Goal: Check status: Check status

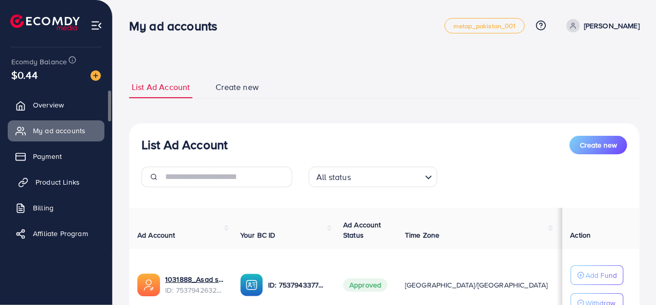
click at [71, 188] on link "Product Links" at bounding box center [56, 182] width 97 height 21
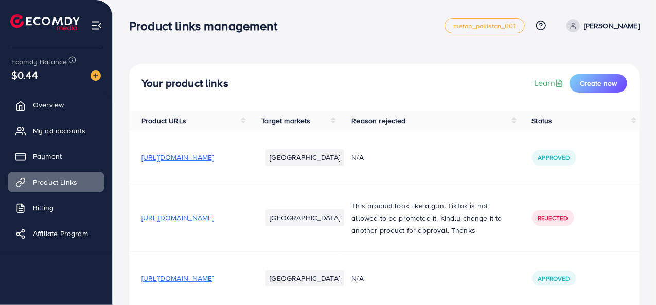
scroll to position [166, 0]
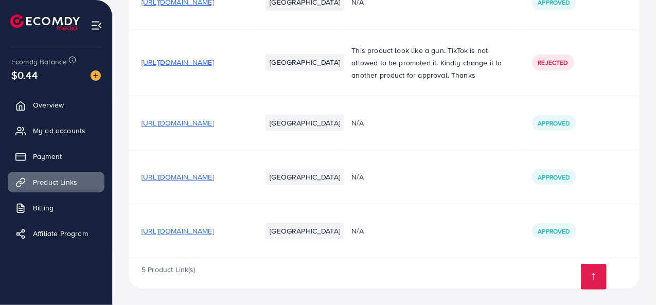
click at [162, 232] on span "https://x1jafu-dr.myshopify.com/products/silicone-roti-matt?utm_source=copyToPa…" at bounding box center [178, 231] width 73 height 10
click at [45, 131] on span "My ad accounts" at bounding box center [62, 131] width 53 height 10
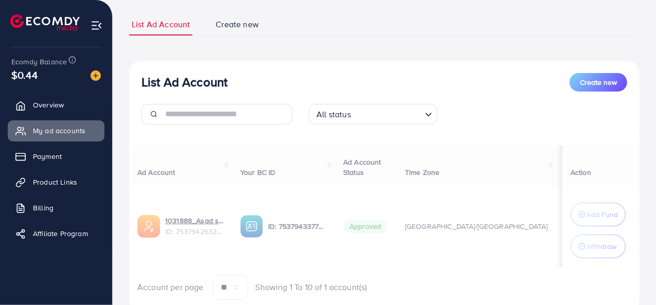
scroll to position [100, 0]
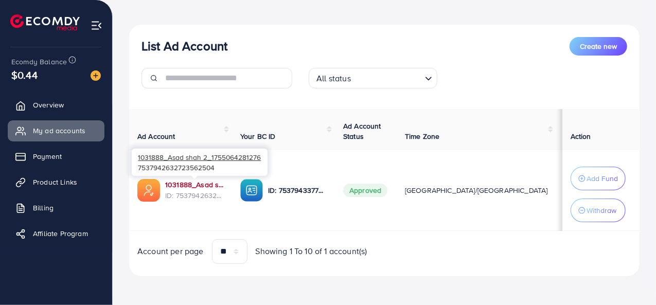
click at [186, 181] on link "1031888_Asad shah 2_1755064281276" at bounding box center [194, 185] width 59 height 10
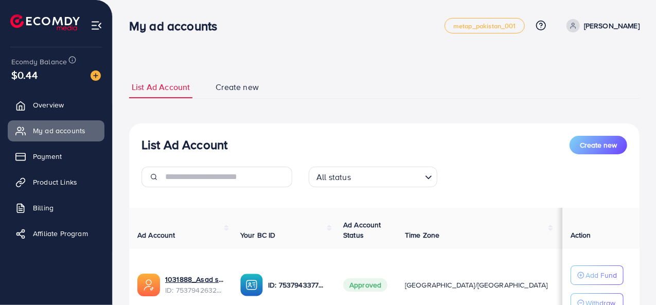
drag, startPoint x: 0, startPoint y: 0, endPoint x: 355, endPoint y: 42, distance: 357.2
click at [355, 42] on nav "My ad accounts metap_pakistan_001 Help Center Contact Support Plans and Pricing…" at bounding box center [384, 25] width 511 height 37
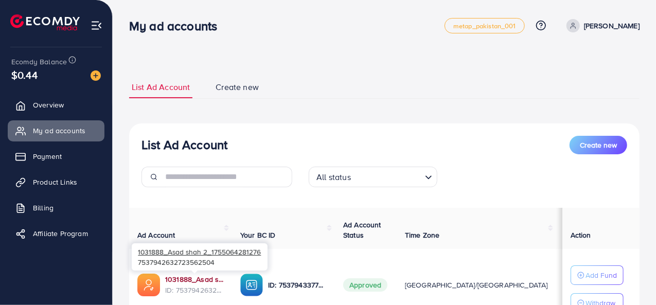
click at [201, 277] on link "1031888_Asad shah 2_1755064281276" at bounding box center [194, 279] width 59 height 10
click at [180, 279] on link "1031888_Asad shah 2_1755064281276" at bounding box center [194, 279] width 59 height 10
